Goal: Communication & Community: Answer question/provide support

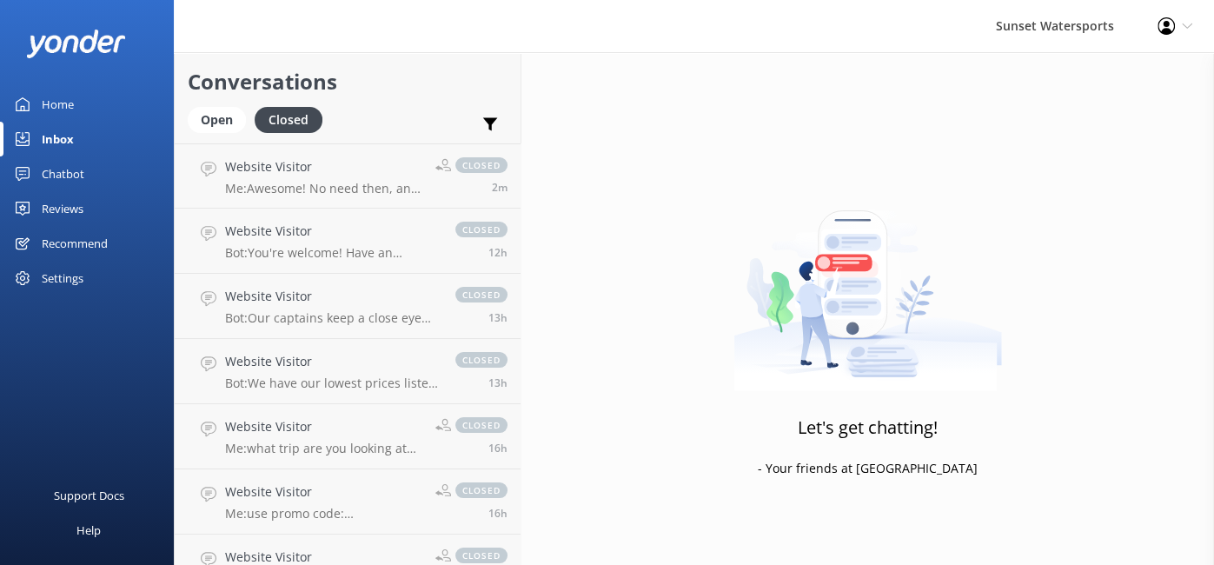
click at [1203, 435] on div "Let's get chatting! - Your friends at [GEOGRAPHIC_DATA]" at bounding box center [868, 334] width 693 height 565
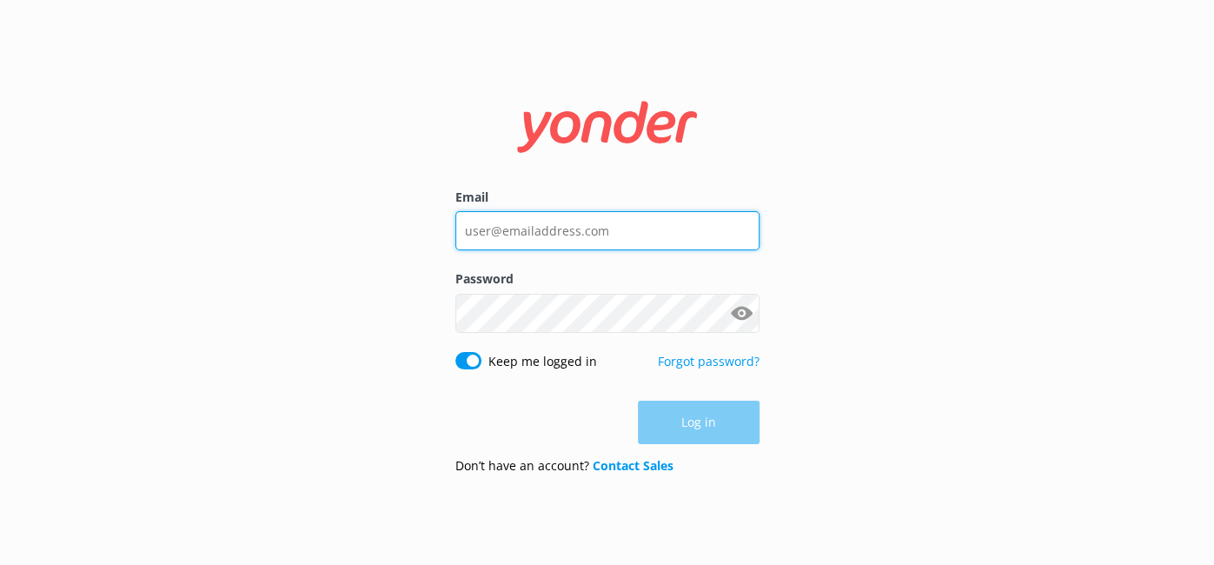
type input "[EMAIL_ADDRESS][DOMAIN_NAME]"
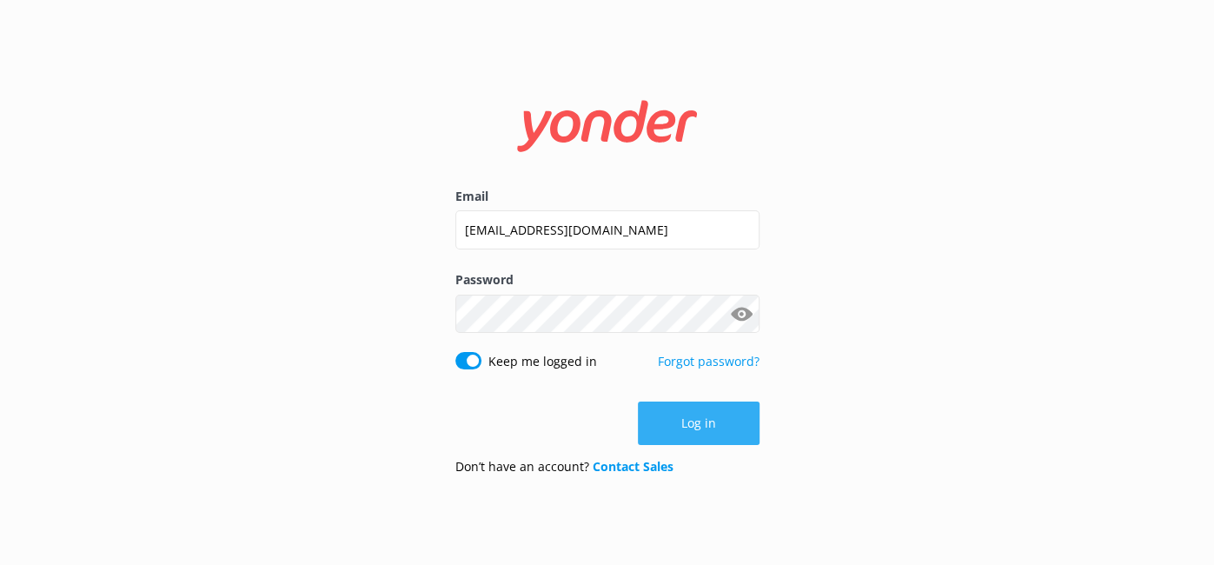
click at [735, 427] on button "Log in" at bounding box center [699, 423] width 122 height 43
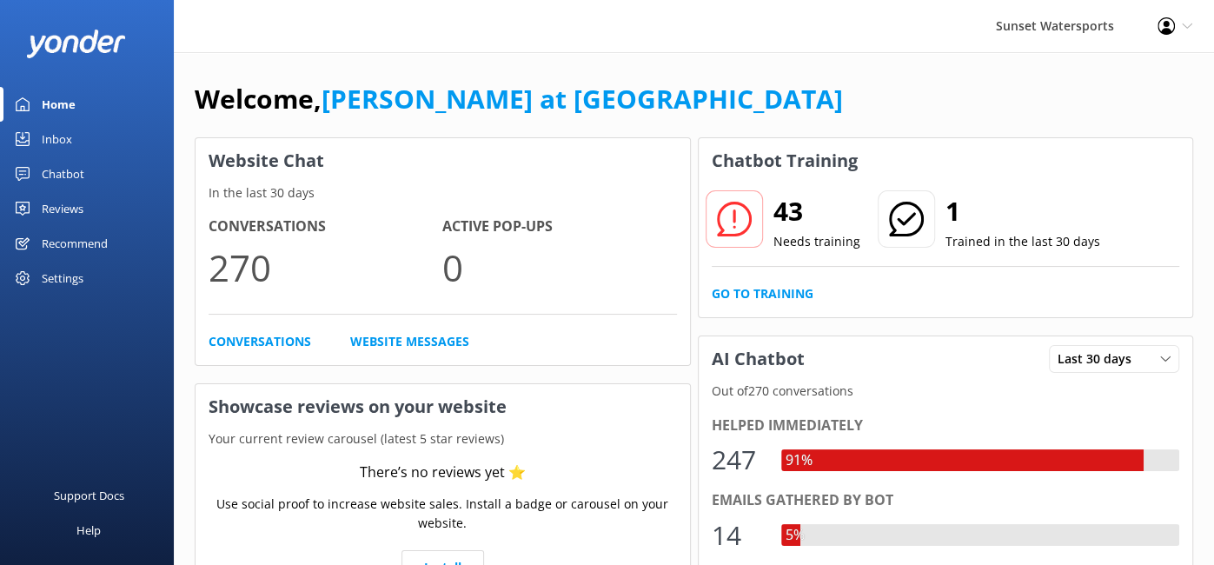
click at [63, 140] on div "Inbox" at bounding box center [57, 139] width 30 height 35
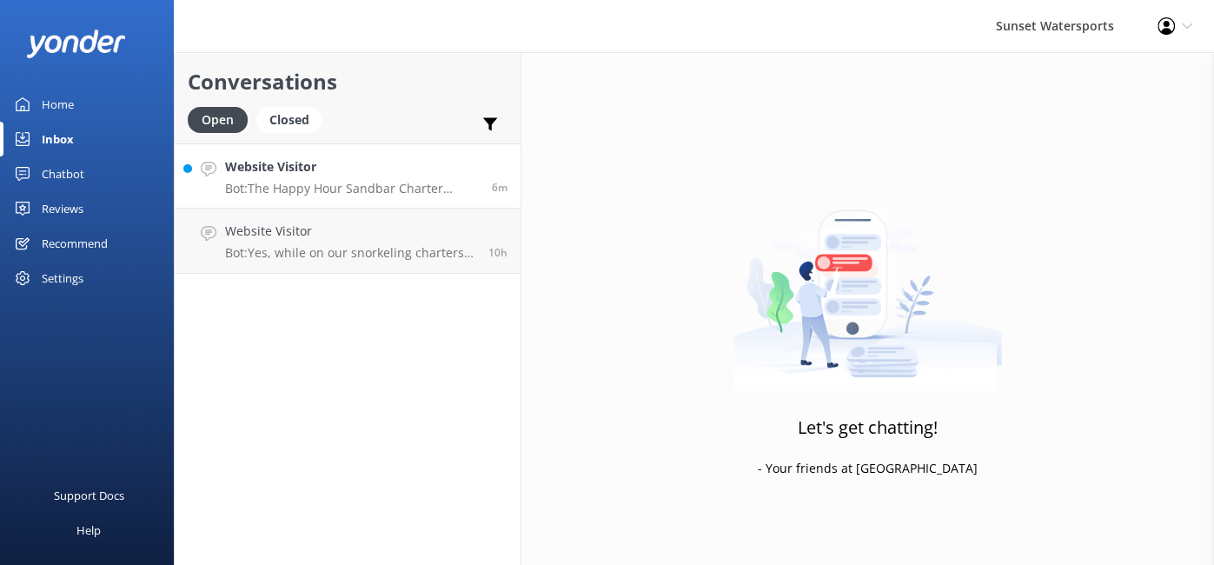
click at [402, 193] on p "Bot: The Happy Hour Sandbar Charter departs daily at 3:00 PM and returns around…" at bounding box center [352, 189] width 254 height 16
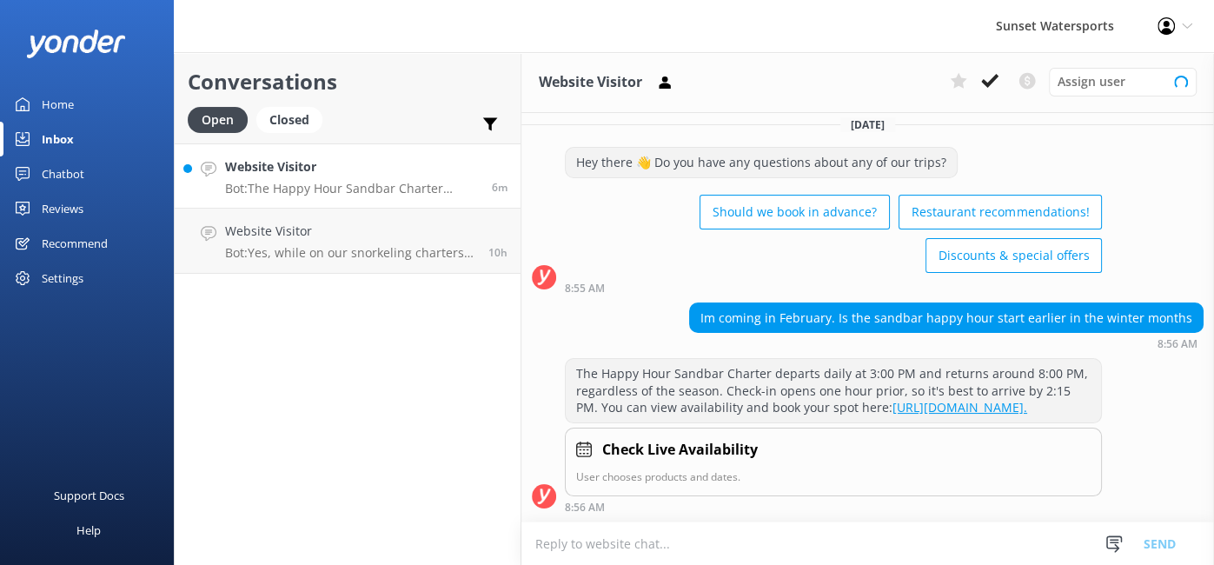
scroll to position [43, 0]
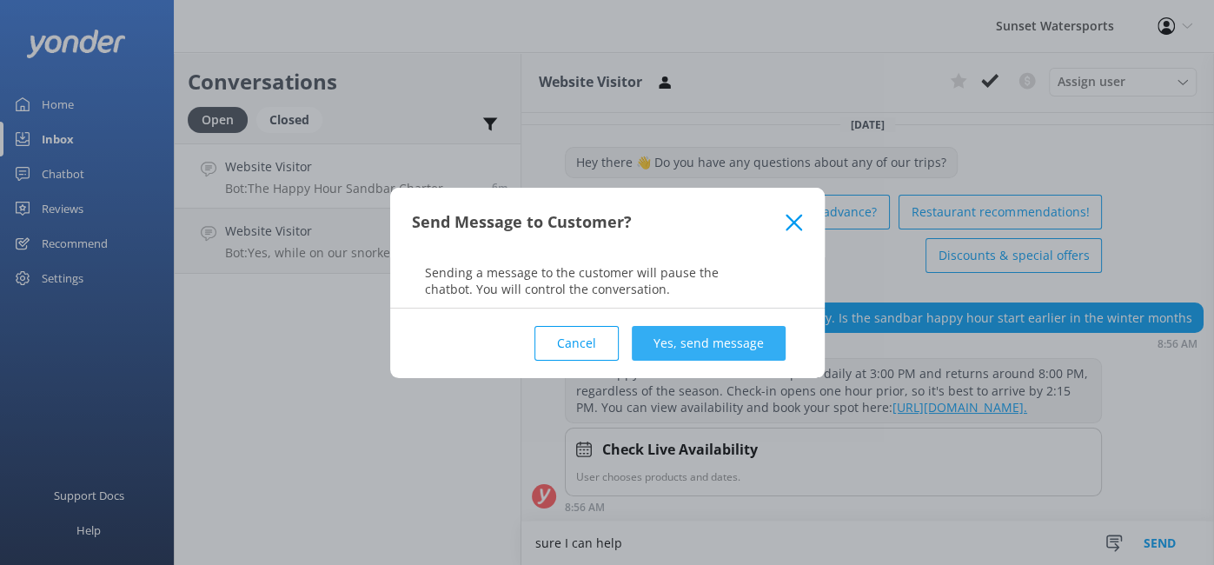
type textarea "sure I can help"
click at [708, 349] on button "Yes, send message" at bounding box center [709, 343] width 154 height 35
click at [708, 349] on div "Cancel Yes, send message" at bounding box center [607, 344] width 391 height 70
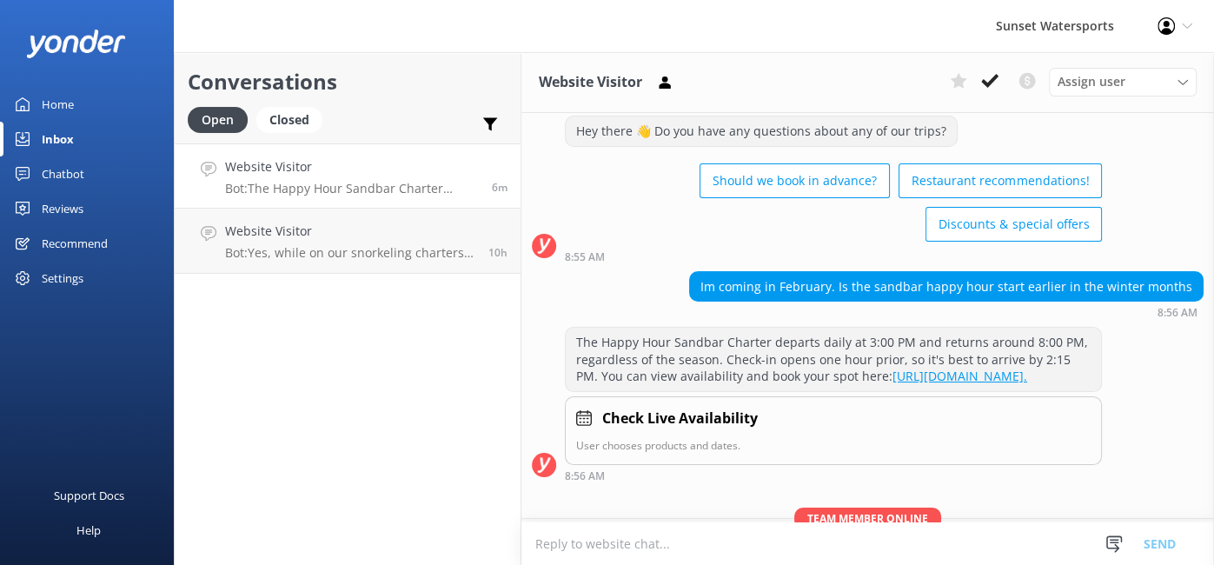
scroll to position [155, 0]
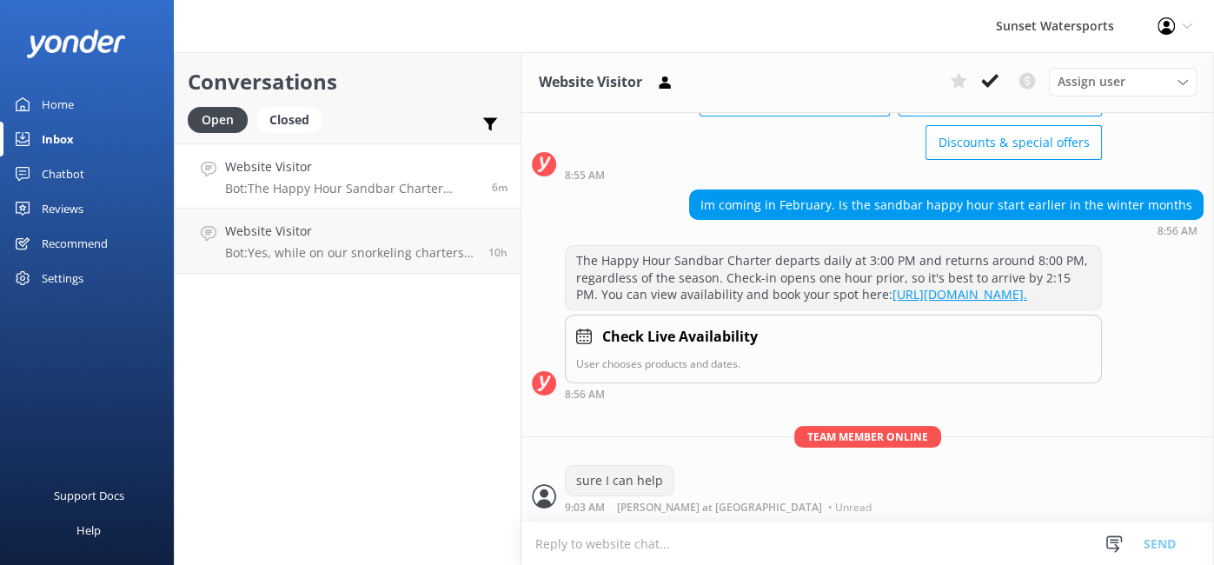
click at [950, 449] on div "Team member online sure I can help 9:03 AM [PERSON_NAME] at [GEOGRAPHIC_DATA] •…" at bounding box center [868, 474] width 693 height 96
